Goal: Transaction & Acquisition: Book appointment/travel/reservation

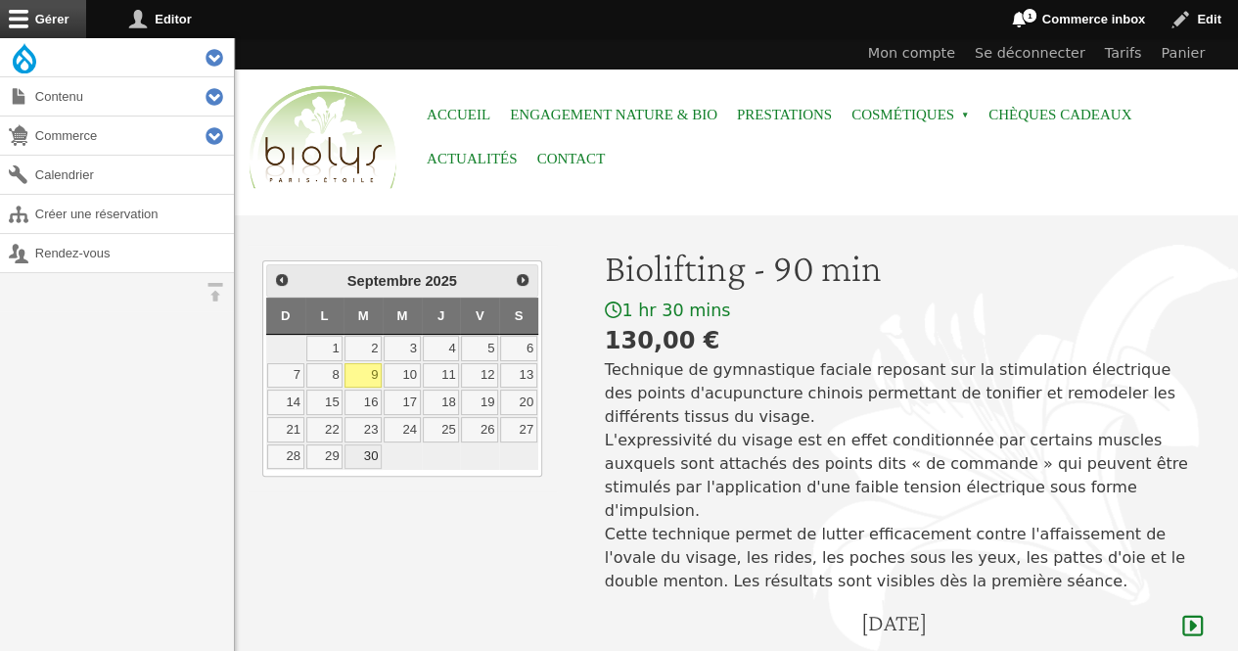
click at [362, 453] on link "30" at bounding box center [363, 456] width 37 height 25
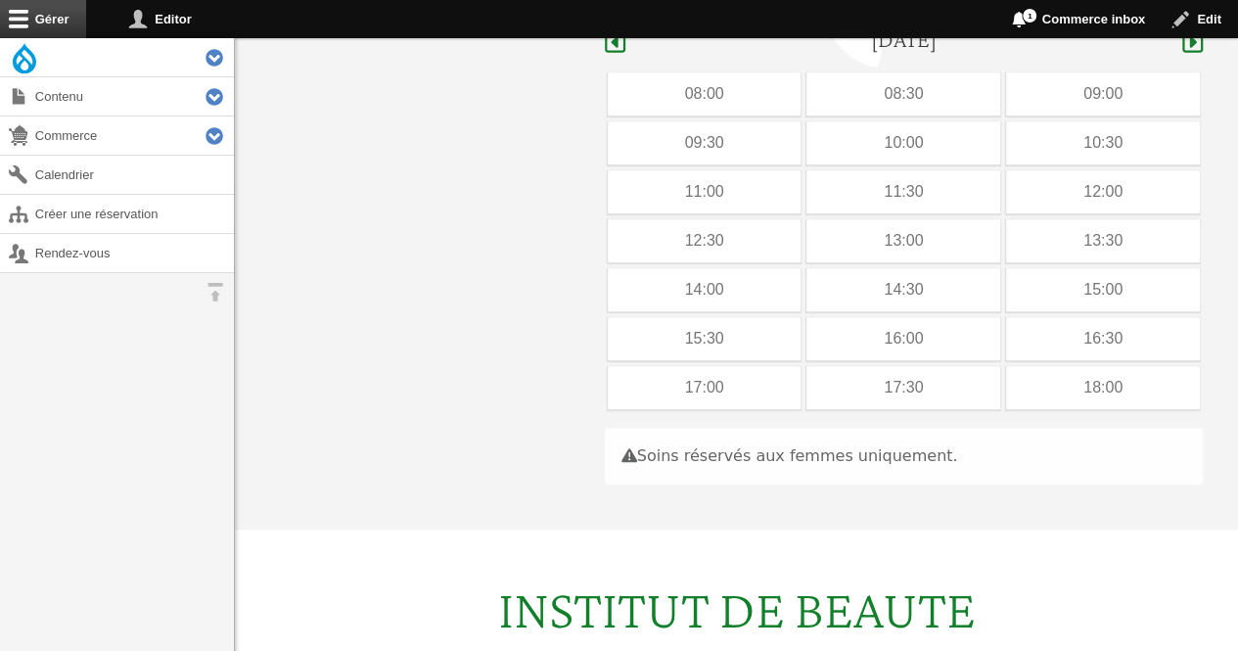
scroll to position [584, 0]
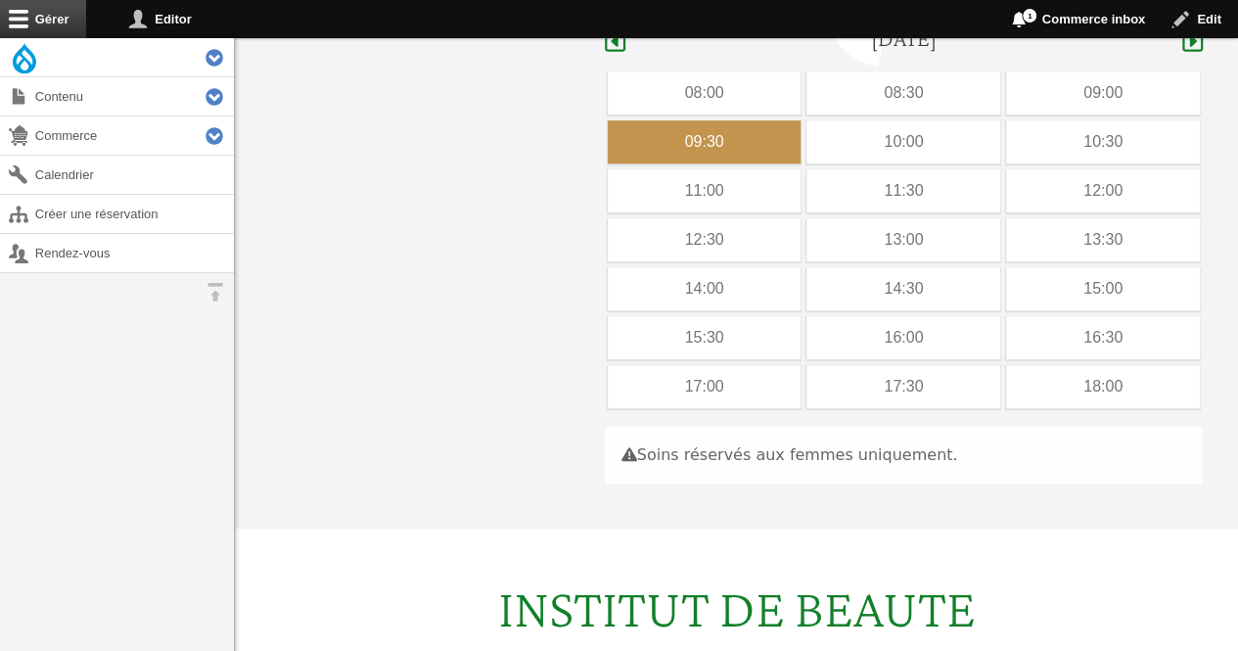
click at [705, 120] on div "09:30" at bounding box center [705, 141] width 194 height 43
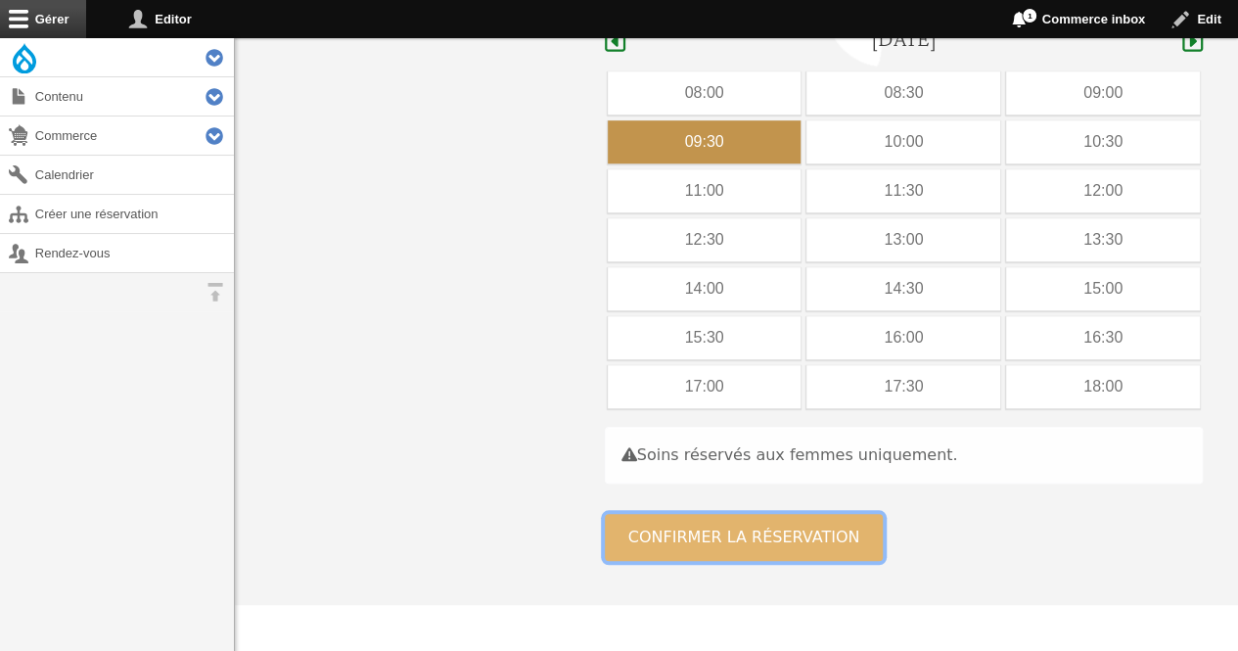
click at [682, 514] on button "Confirmer la réservation" at bounding box center [744, 537] width 279 height 47
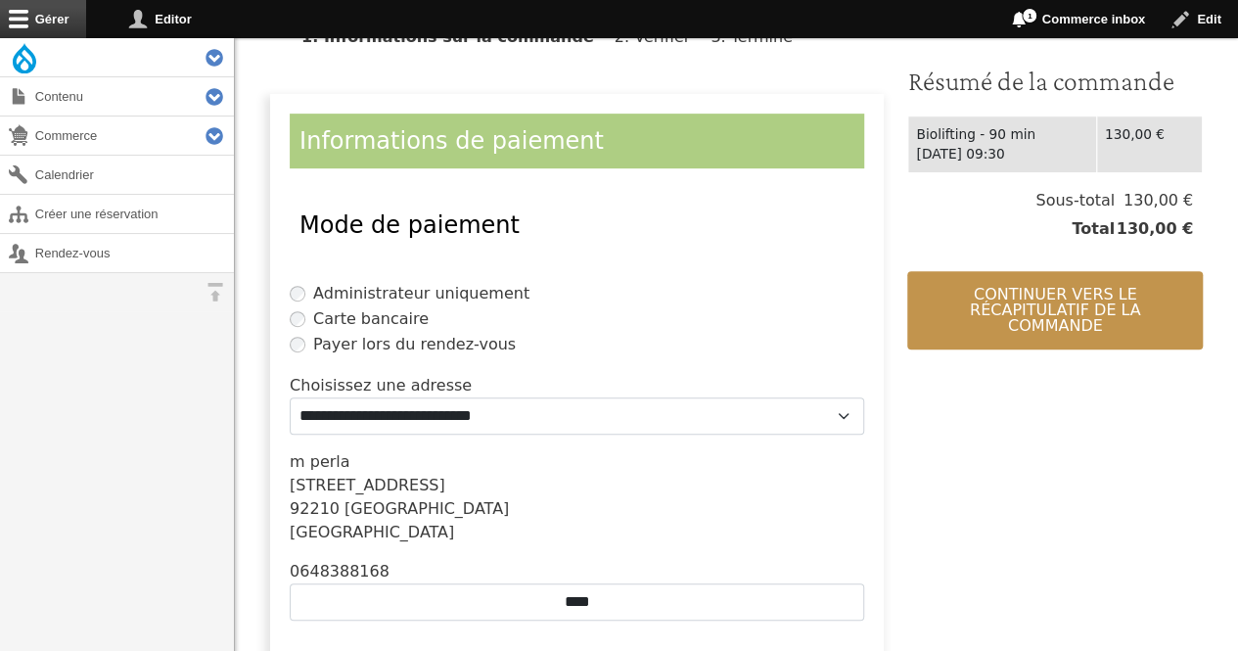
scroll to position [405, 0]
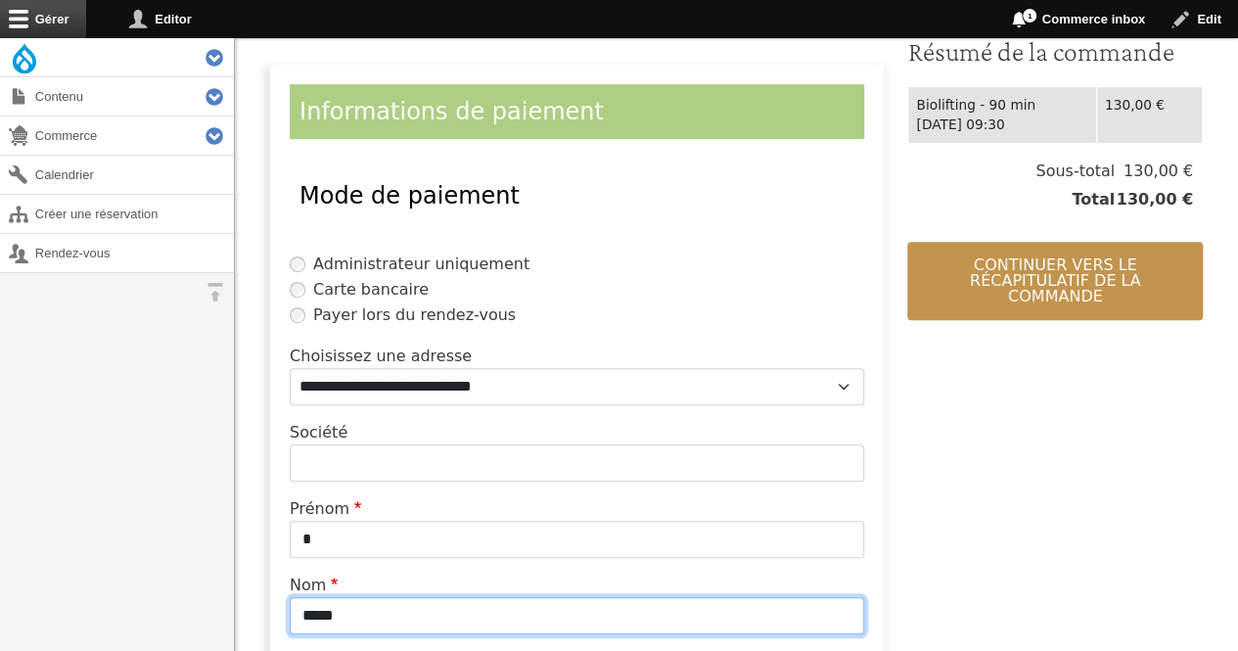
click at [509, 626] on input "*****" at bounding box center [577, 615] width 575 height 37
type input "*"
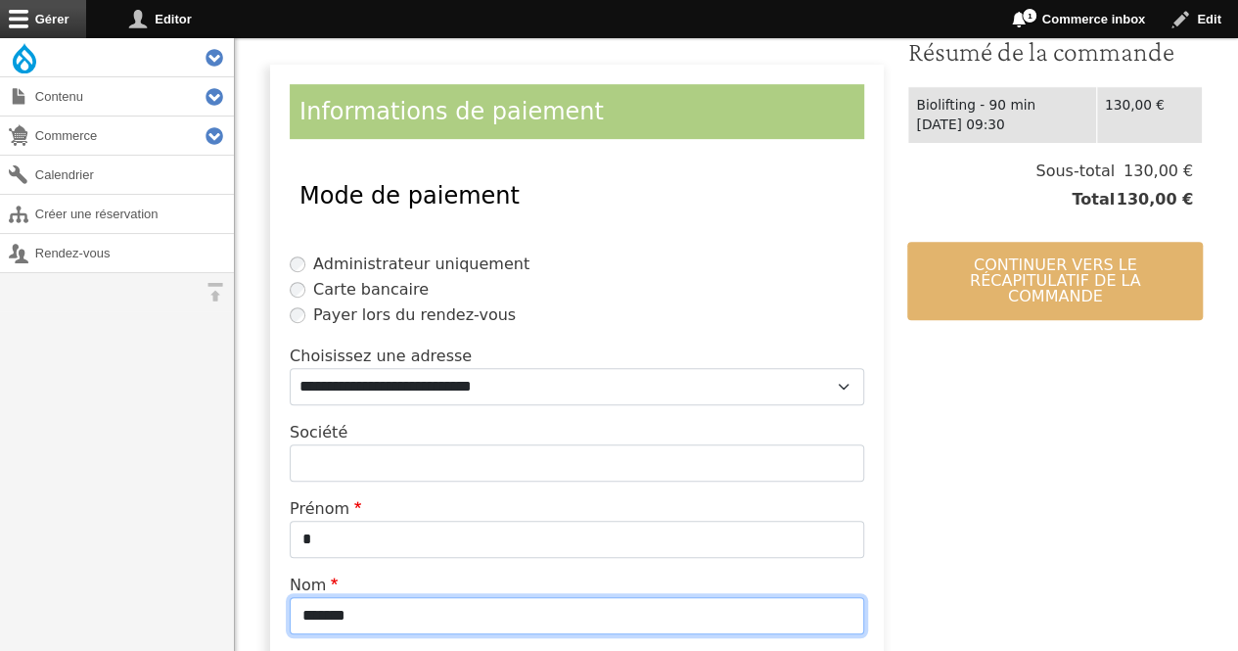
type input "*******"
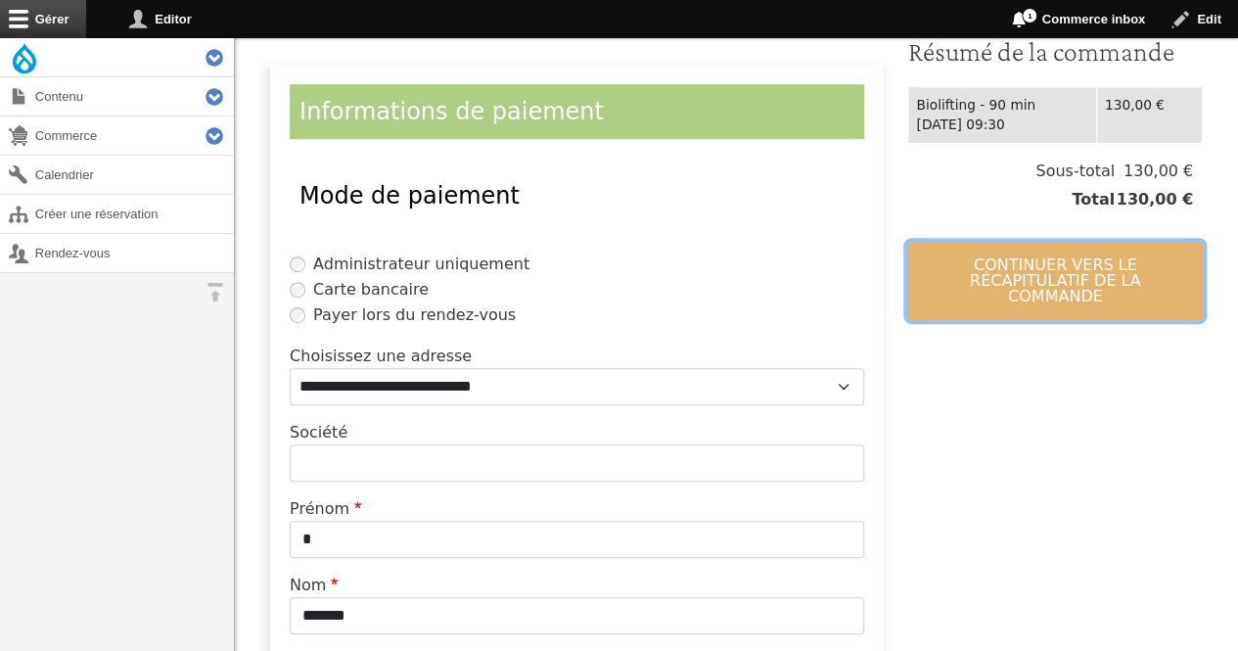
click at [940, 291] on button "Continuer vers le récapitulatif de la commande" at bounding box center [1056, 281] width 296 height 78
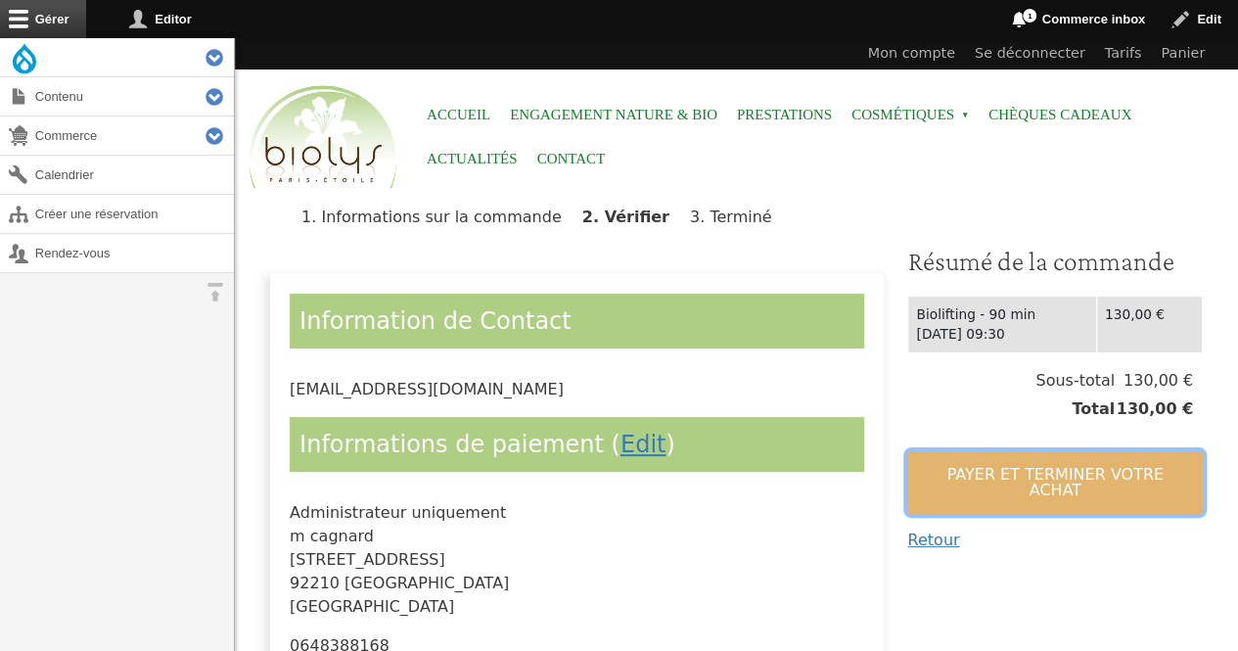
click at [937, 475] on button "Payer et terminer votre achat" at bounding box center [1056, 482] width 296 height 63
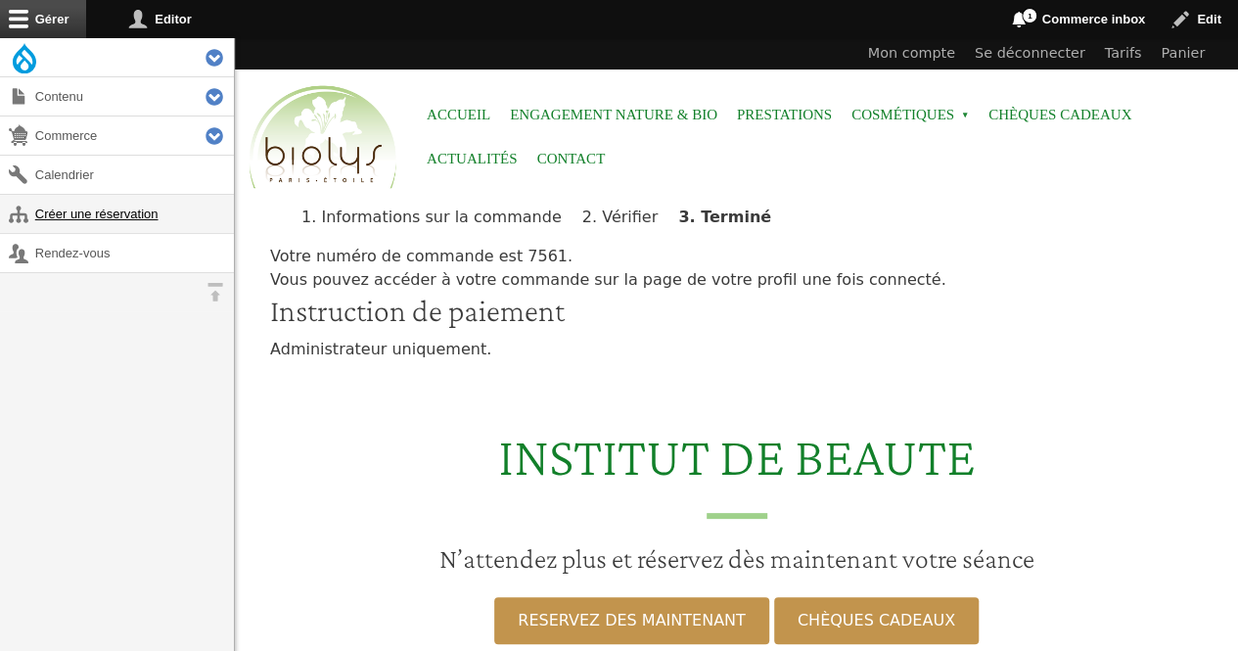
click at [101, 212] on link "Créer une réservation" at bounding box center [117, 214] width 234 height 38
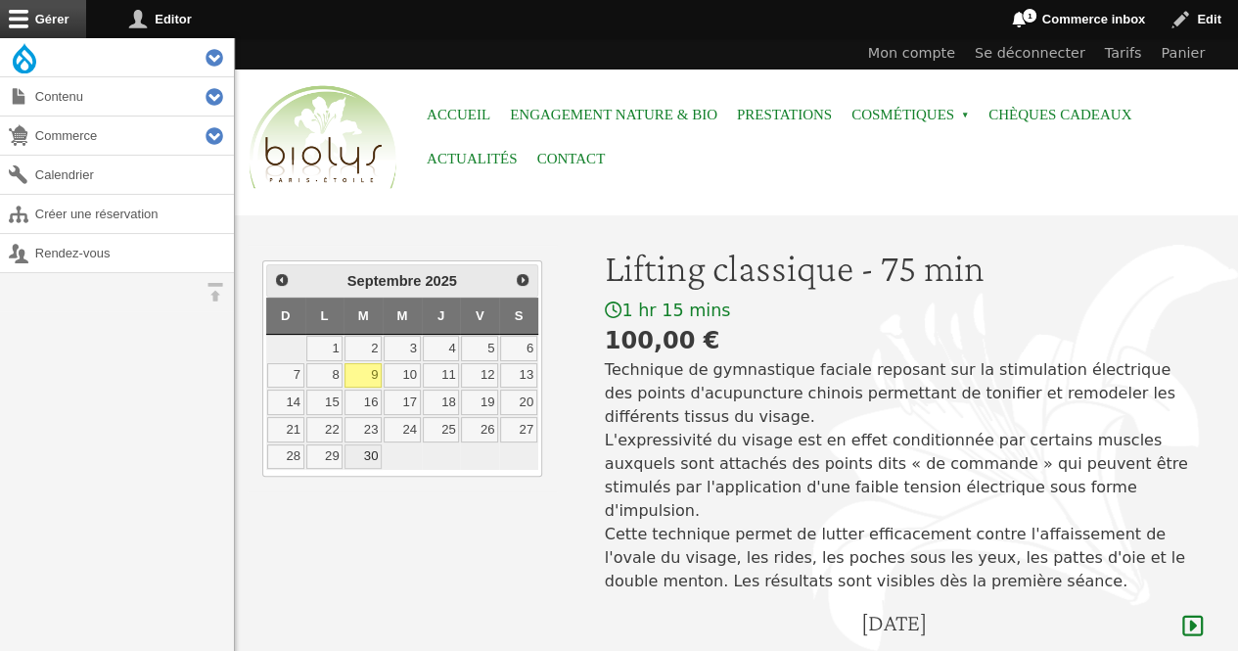
click at [364, 449] on link "30" at bounding box center [363, 456] width 37 height 25
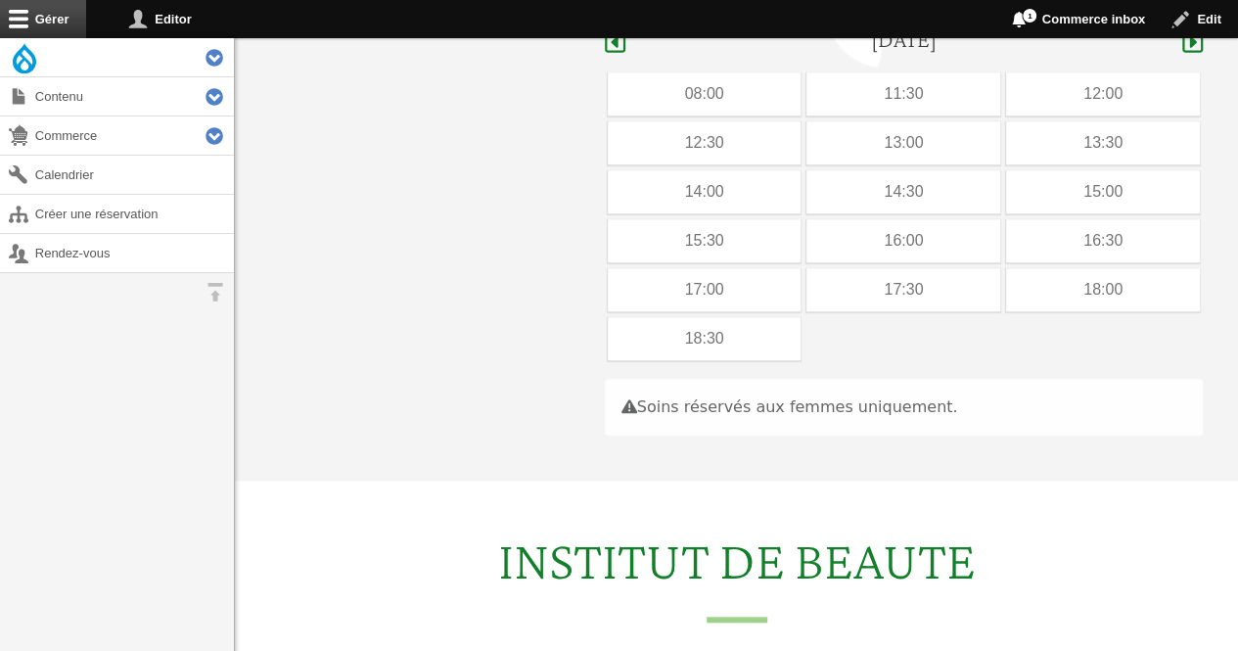
scroll to position [584, 0]
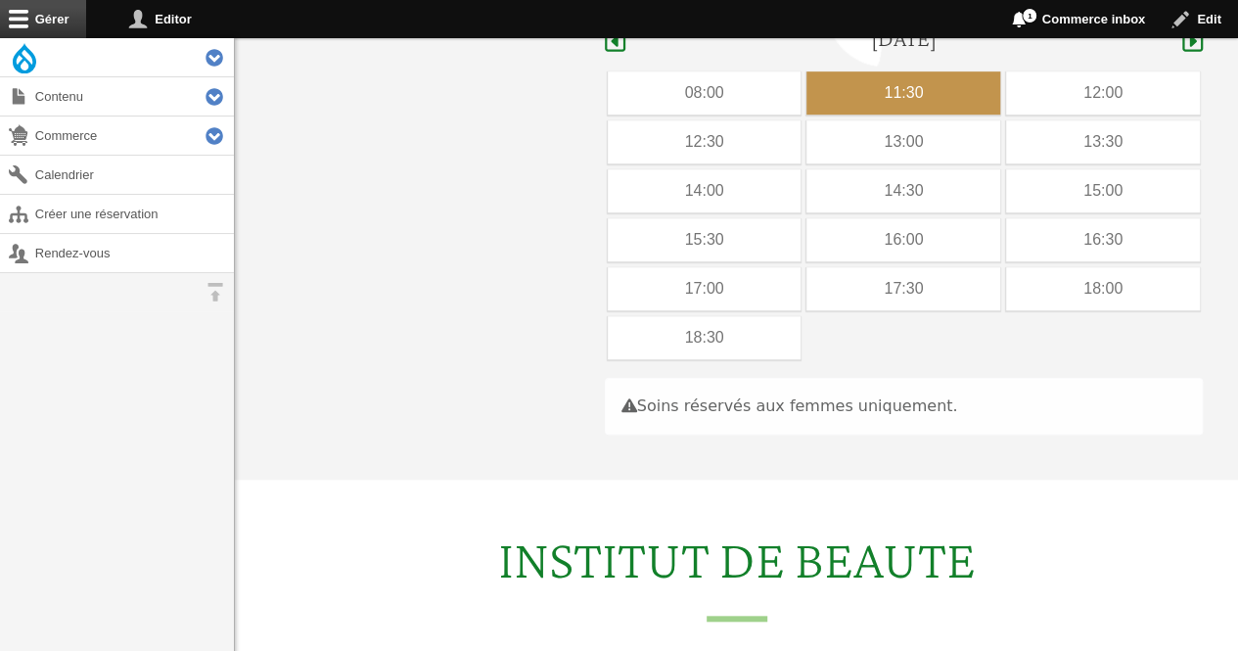
click at [923, 71] on div "11:30" at bounding box center [904, 92] width 194 height 43
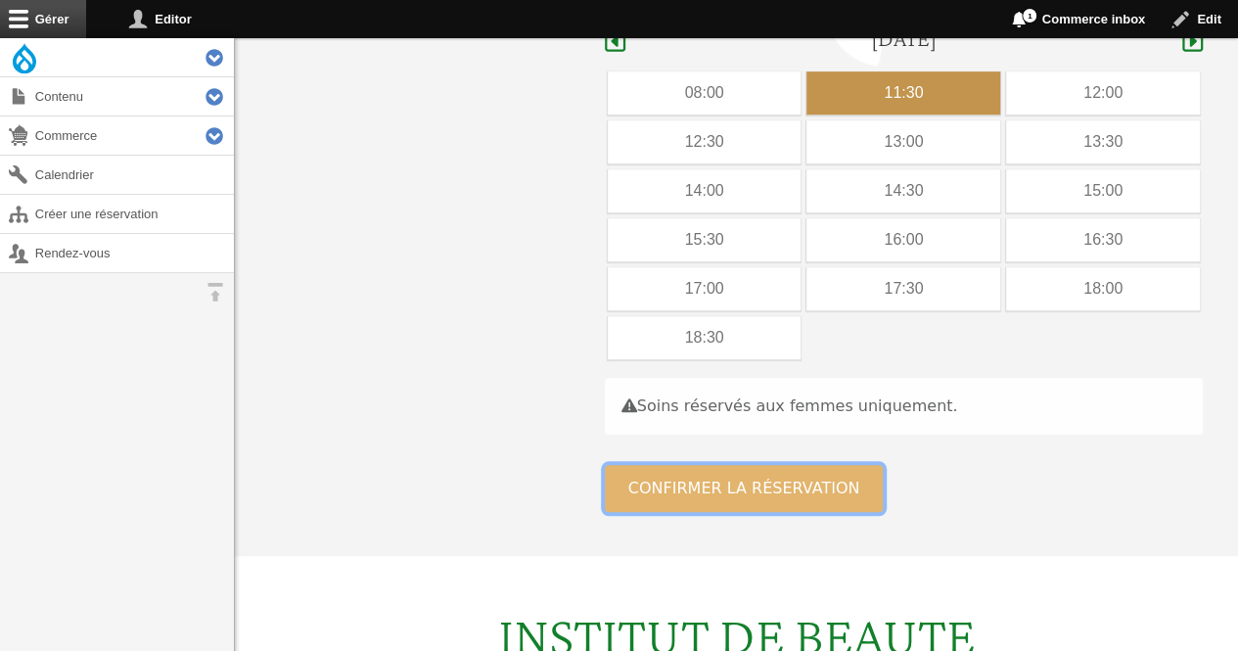
click at [755, 465] on button "Confirmer la réservation" at bounding box center [744, 488] width 279 height 47
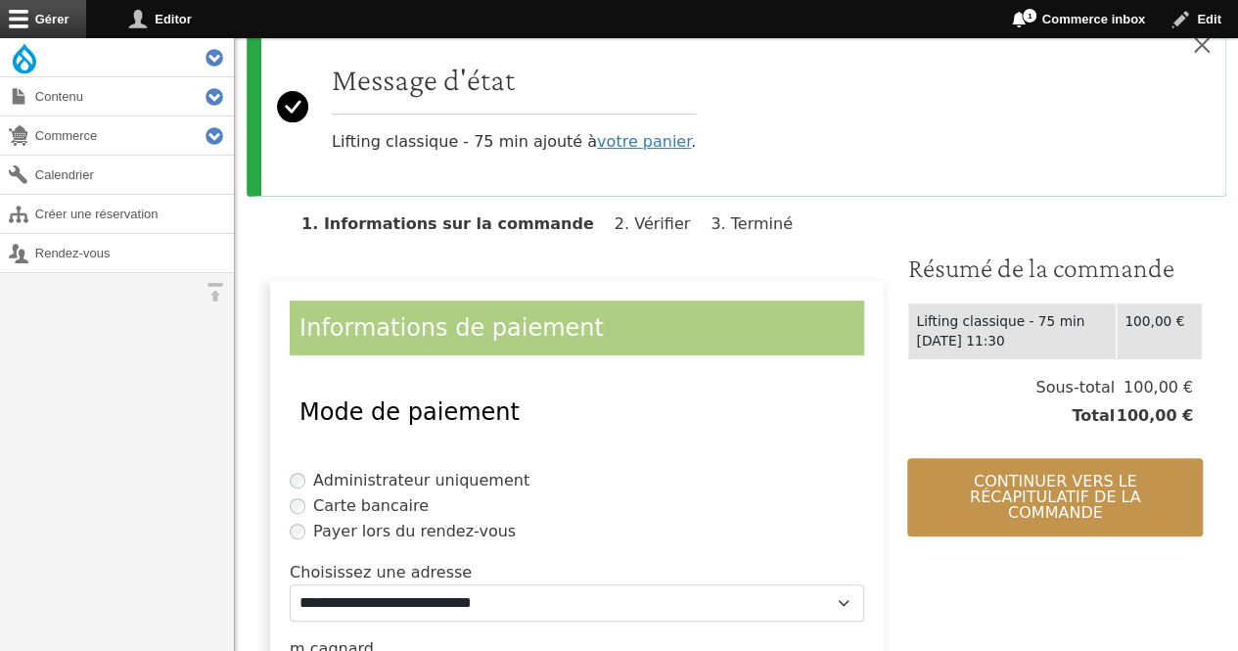
scroll to position [239, 0]
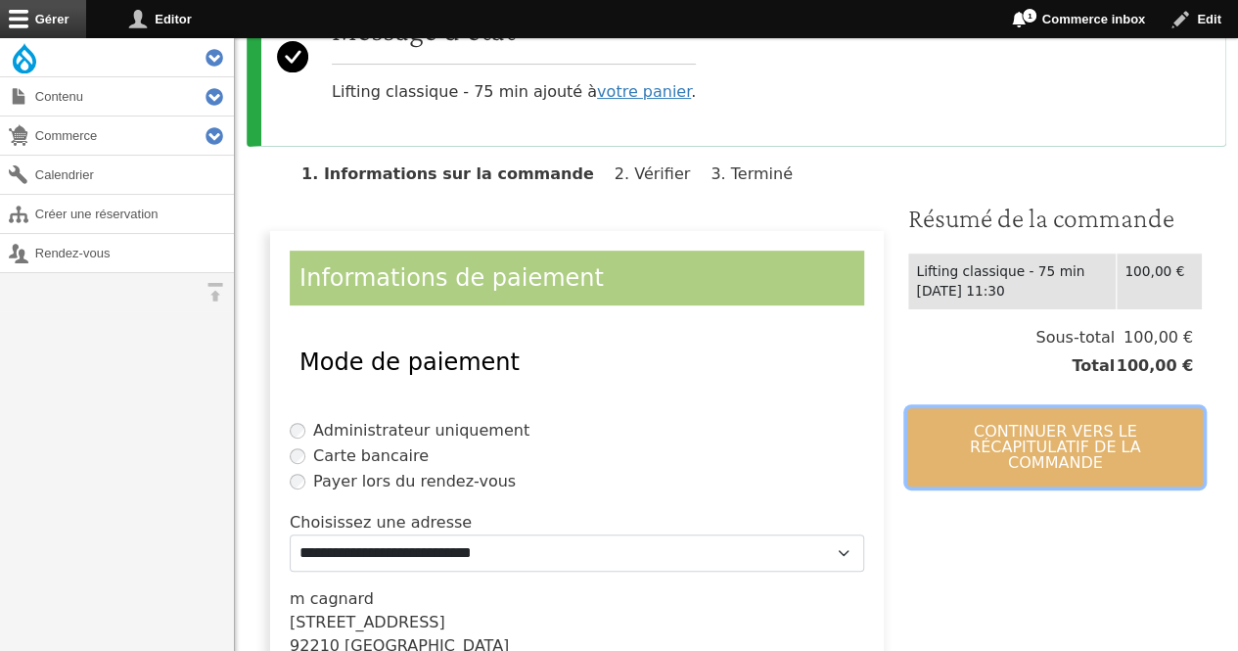
click at [1087, 442] on button "Continuer vers le récapitulatif de la commande" at bounding box center [1056, 447] width 296 height 78
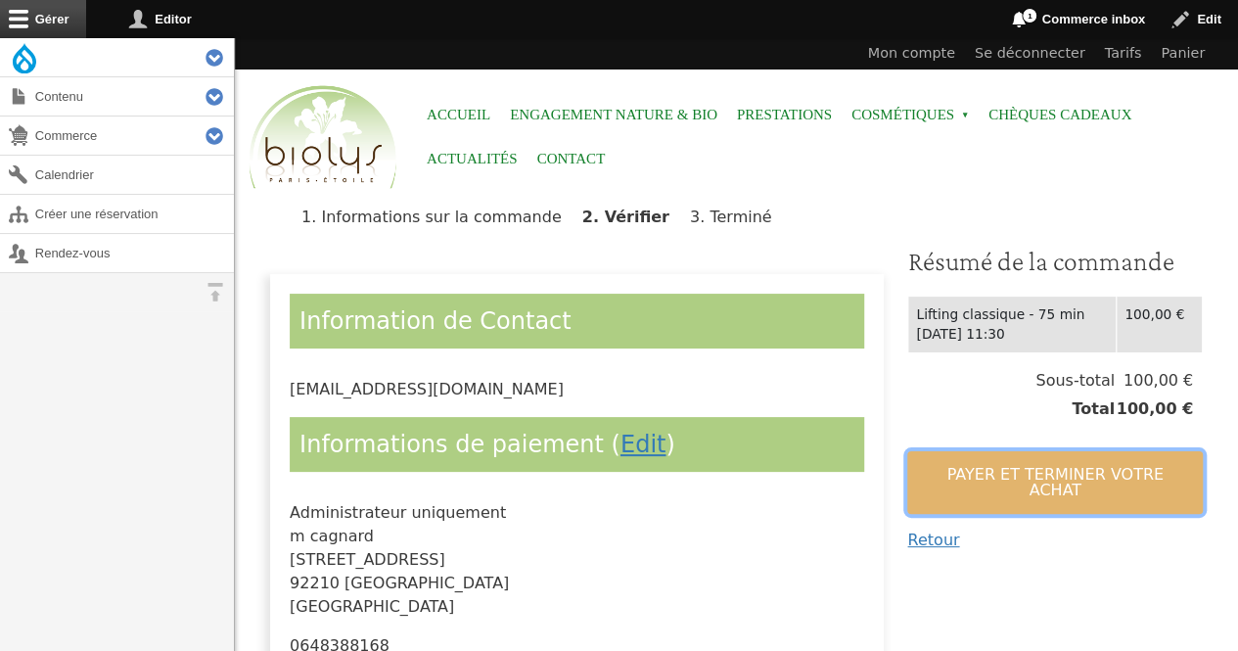
click at [1040, 491] on button "Payer et terminer votre achat" at bounding box center [1056, 482] width 296 height 63
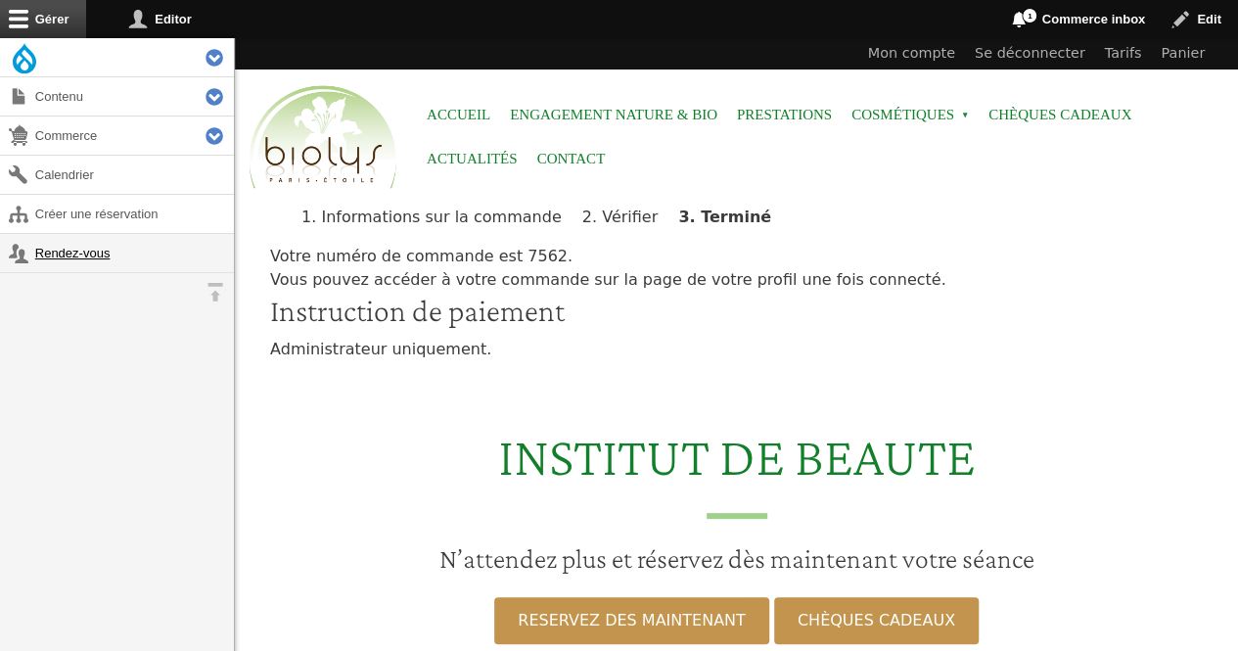
click at [71, 252] on link "Rendez-vous" at bounding box center [117, 253] width 234 height 38
